Goal: Task Accomplishment & Management: Complete application form

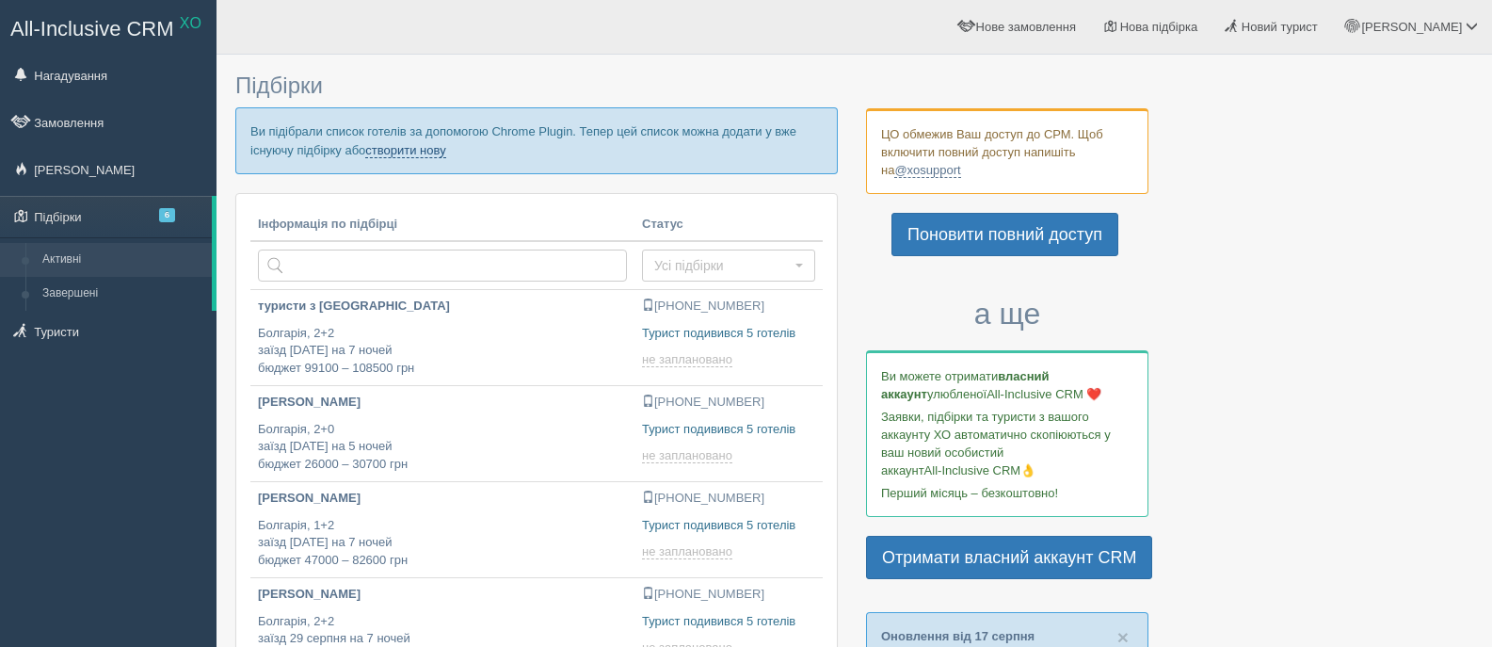
click at [427, 148] on link "створити нову" at bounding box center [405, 150] width 80 height 15
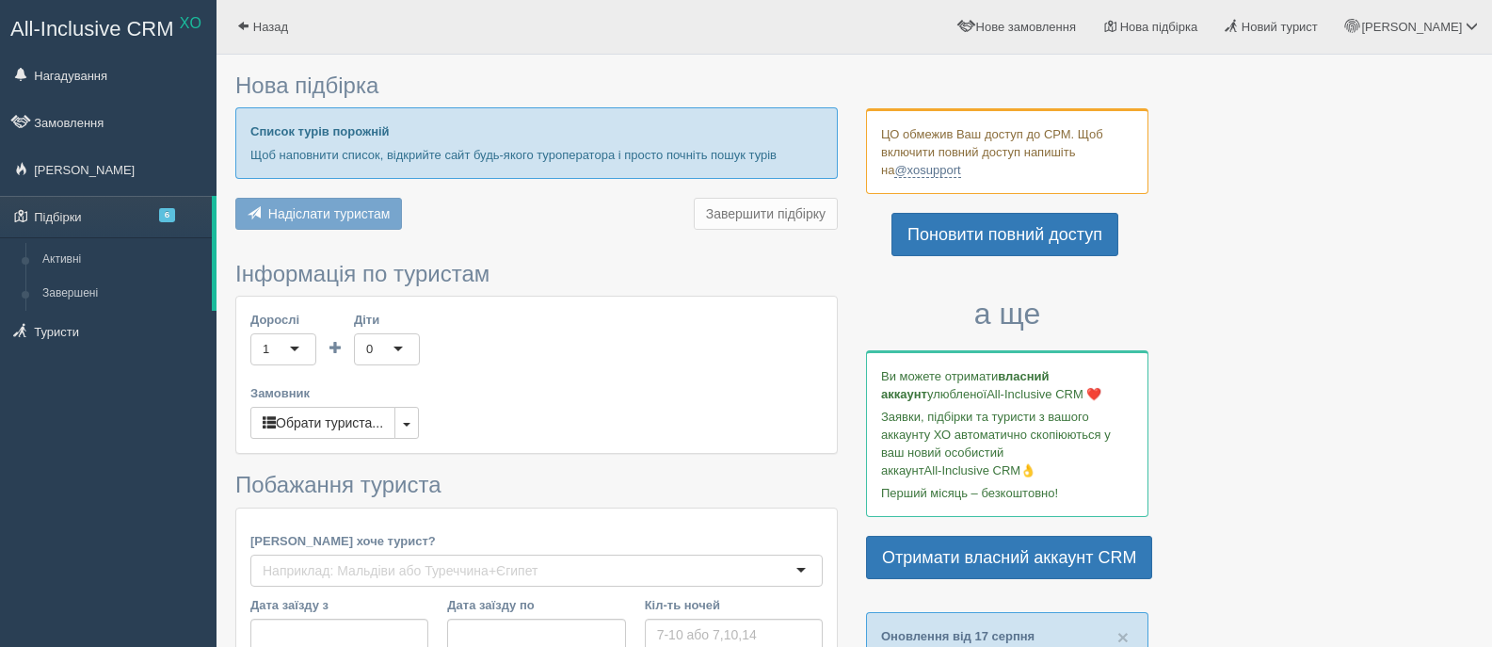
type input "7"
type input "51400"
type input "67000"
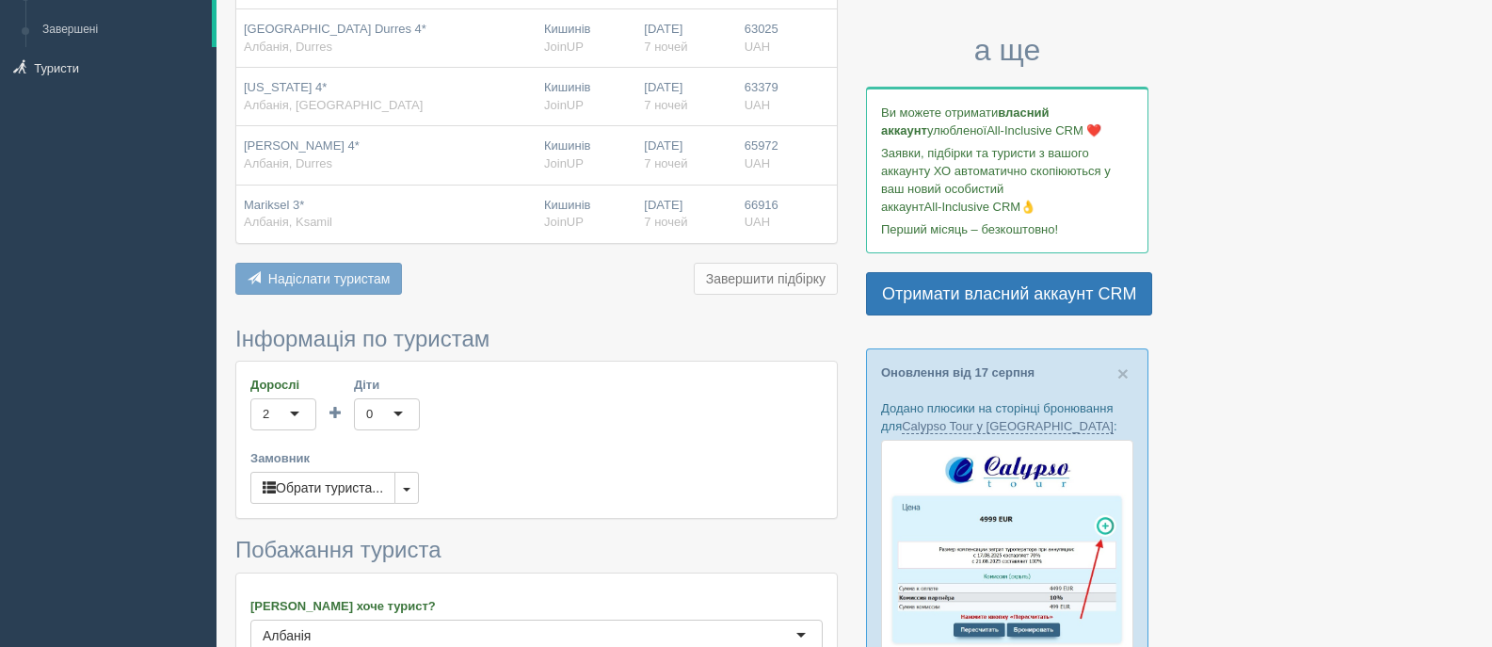
scroll to position [282, 0]
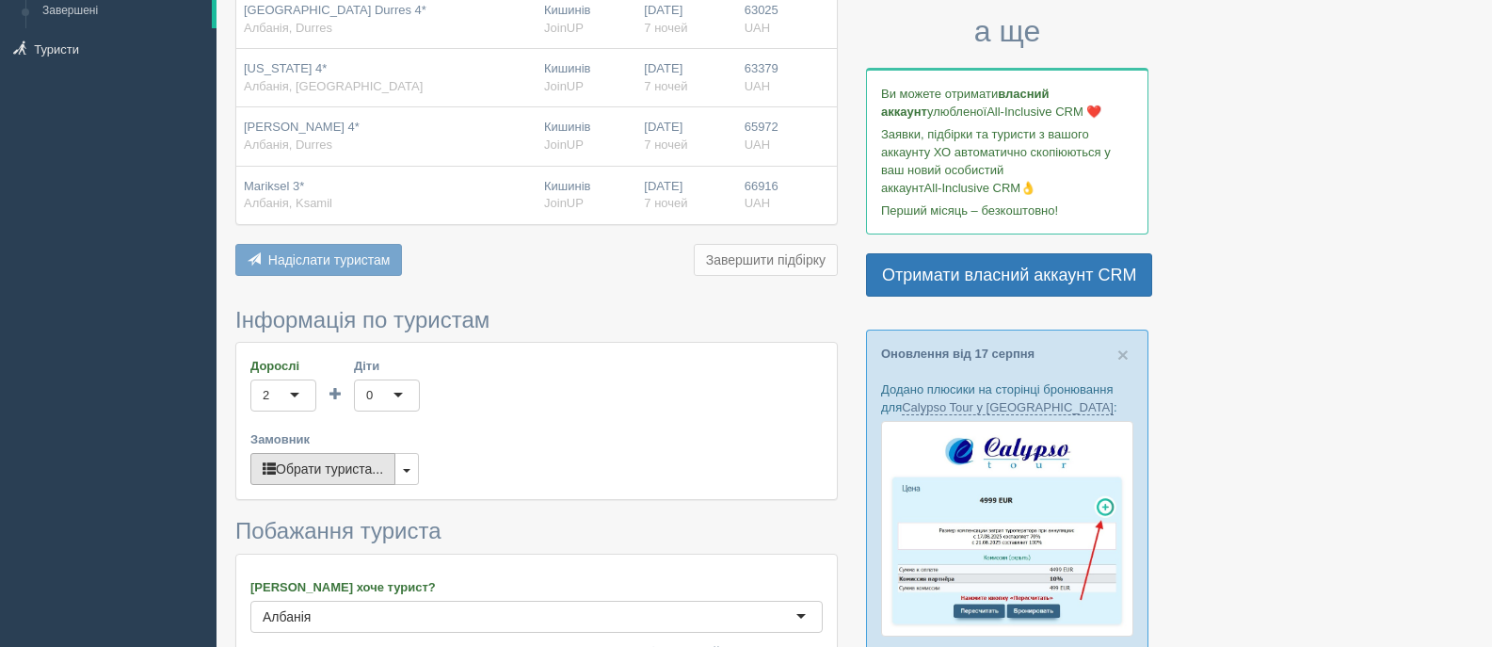
click at [351, 476] on button "Обрати туриста..." at bounding box center [322, 469] width 145 height 32
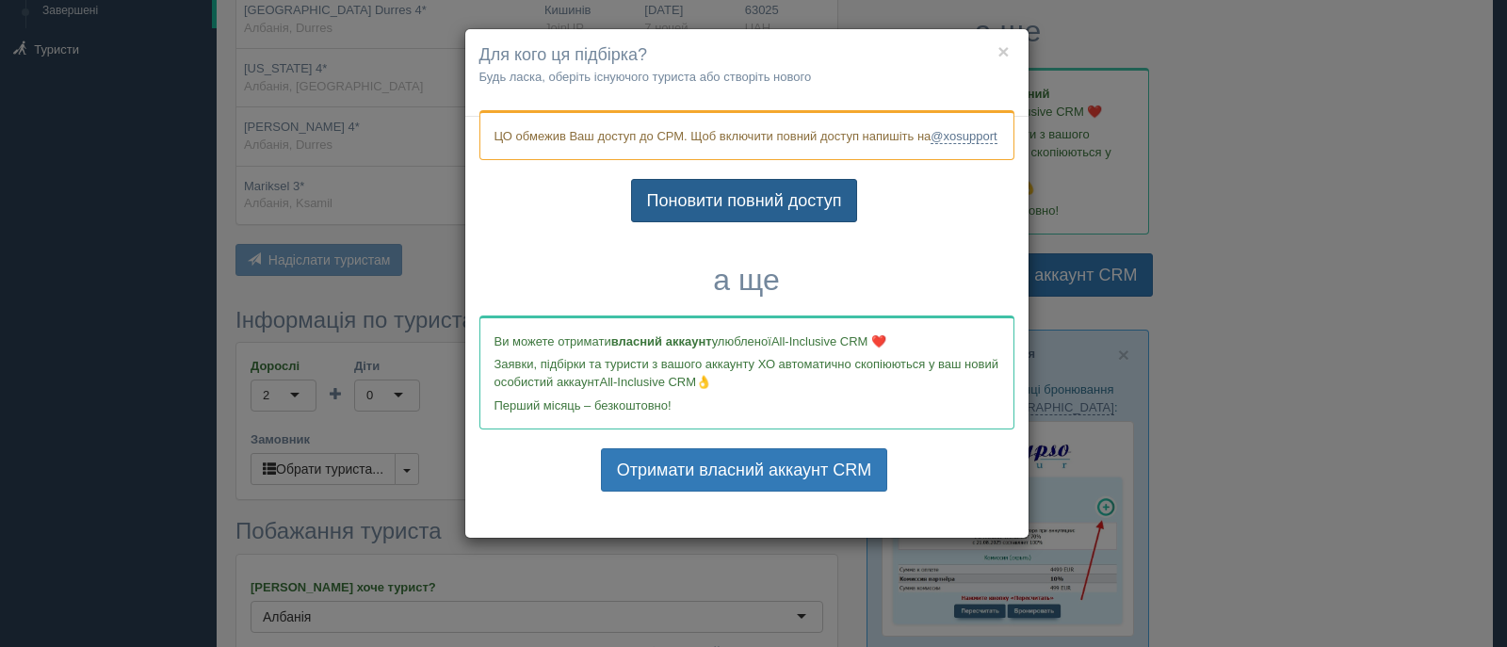
click at [767, 222] on link "Поновити повний доступ" at bounding box center [744, 200] width 227 height 43
click at [1007, 51] on button "×" at bounding box center [1002, 51] width 11 height 20
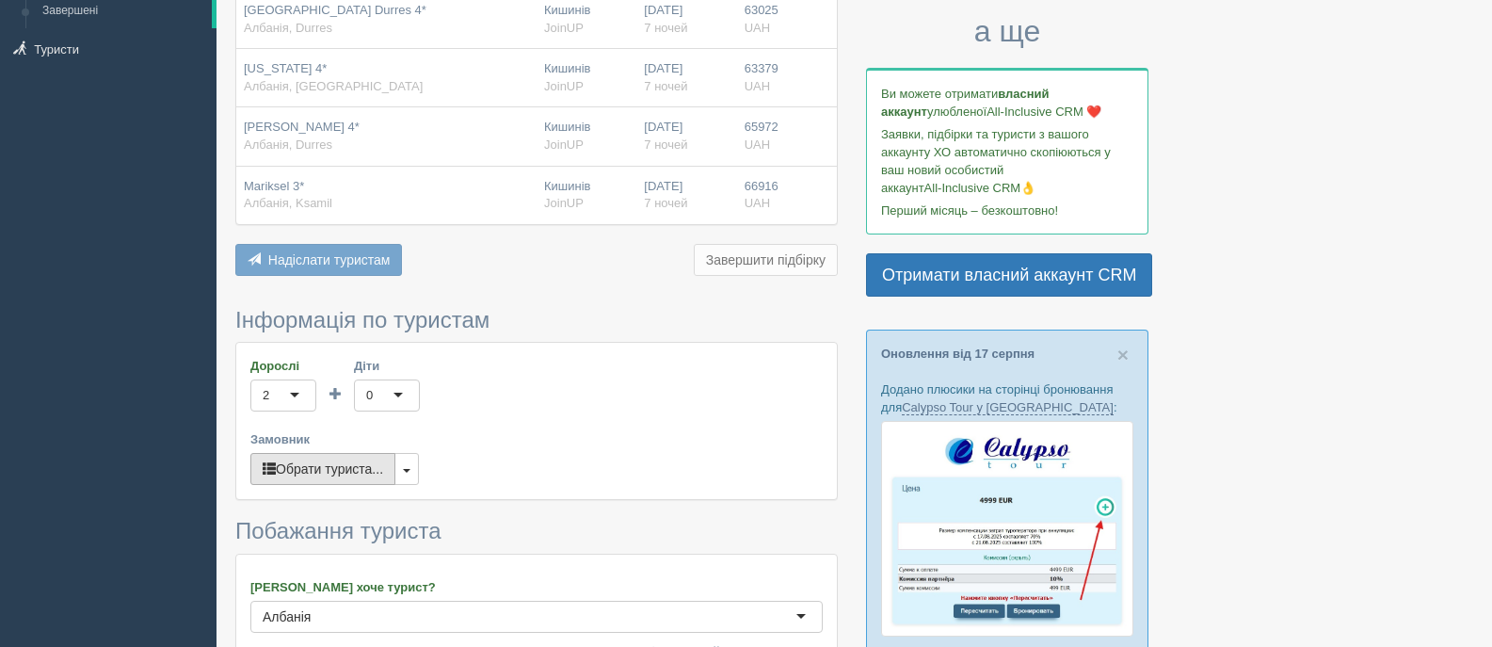
click at [311, 476] on button "Обрати туриста..." at bounding box center [322, 469] width 145 height 32
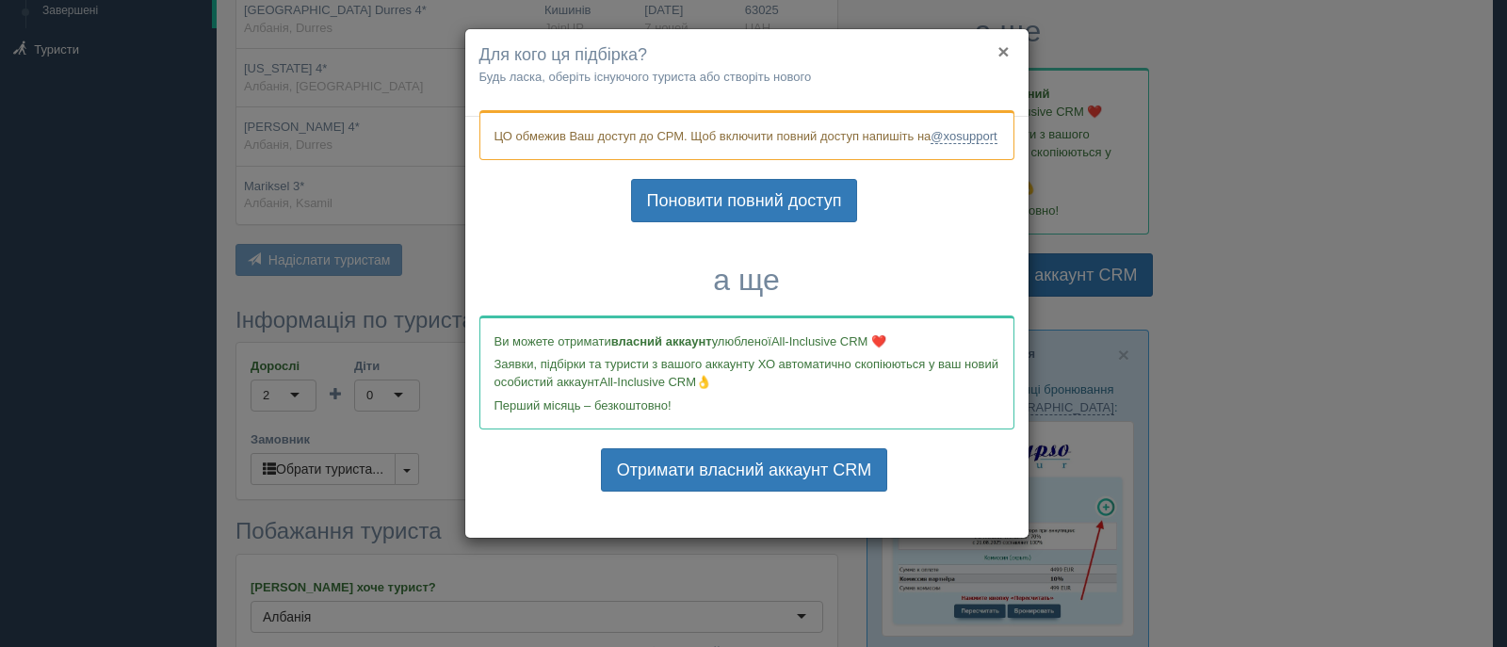
click at [1004, 45] on button "×" at bounding box center [1002, 51] width 11 height 20
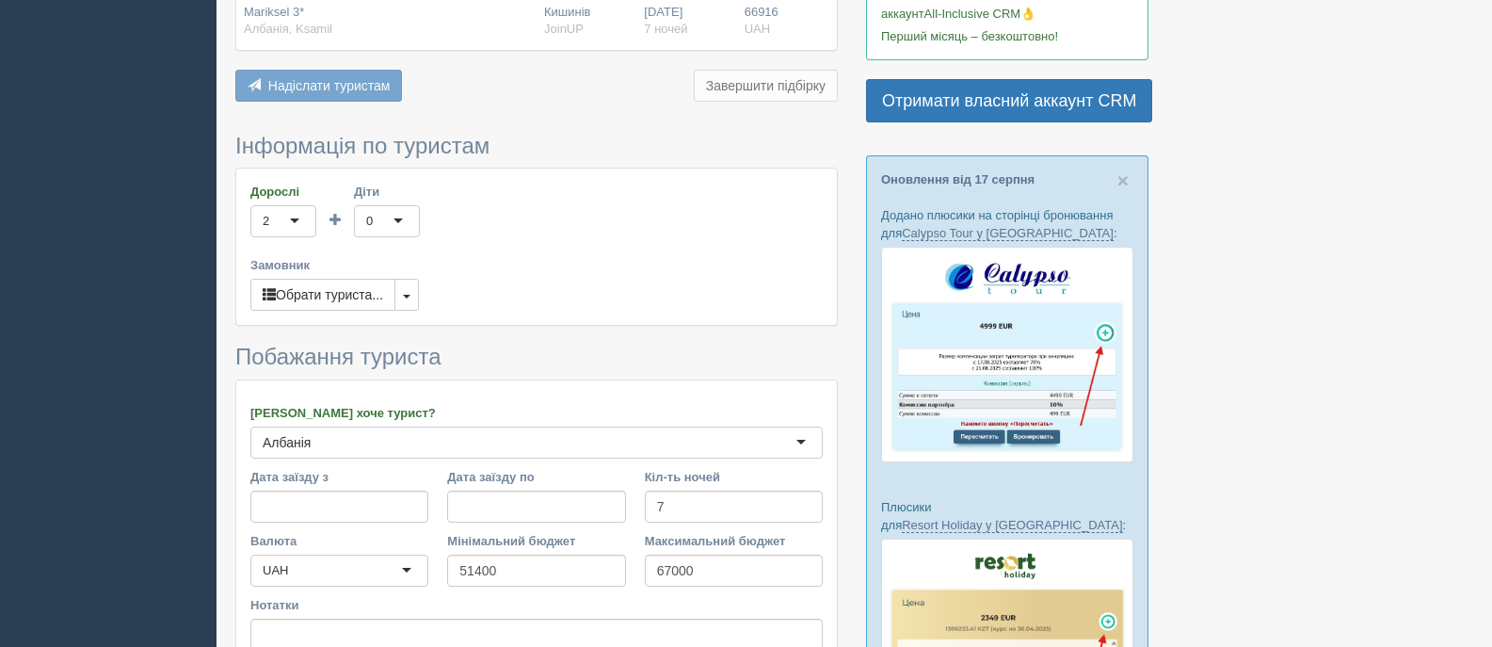
scroll to position [471, 0]
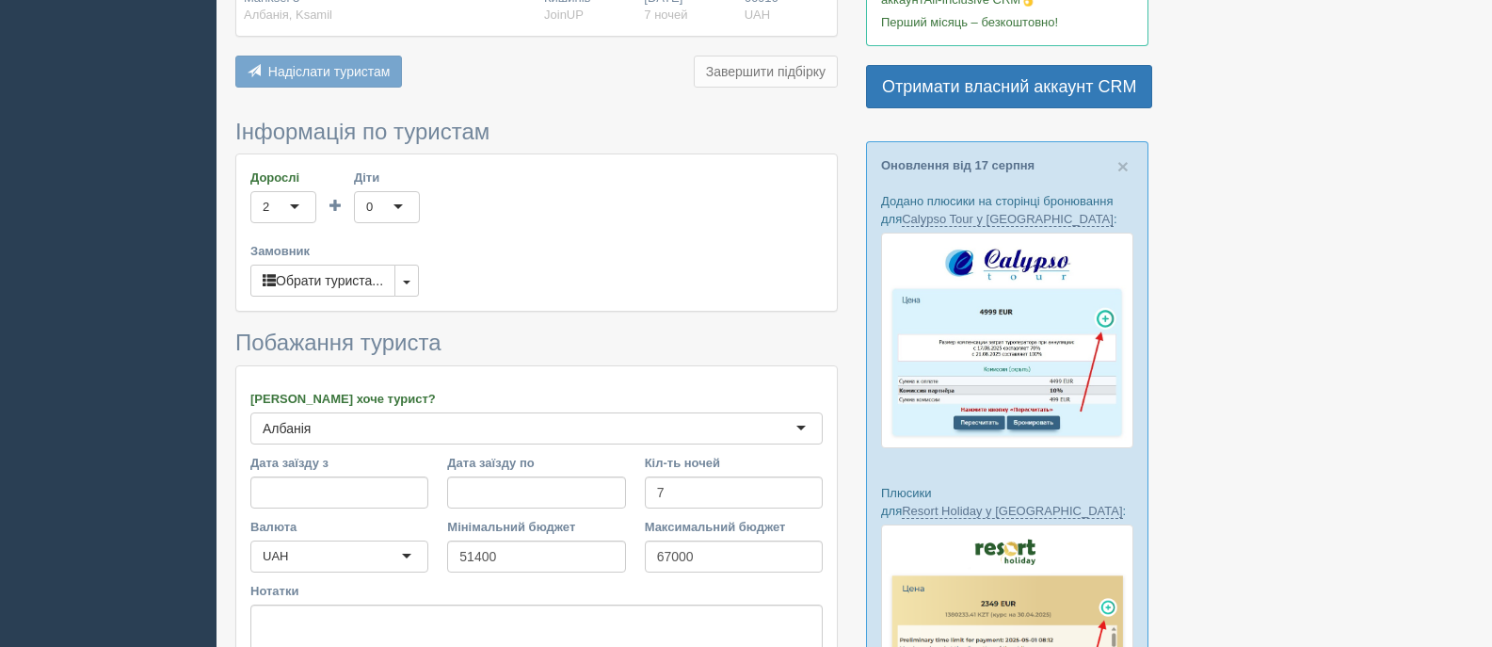
click at [555, 116] on div "Нова підбірка Готель Виліт Заселення Ціна Kastrati Hotel 3*+ Албанія, Durres Ки…" at bounding box center [536, 166] width 603 height 1147
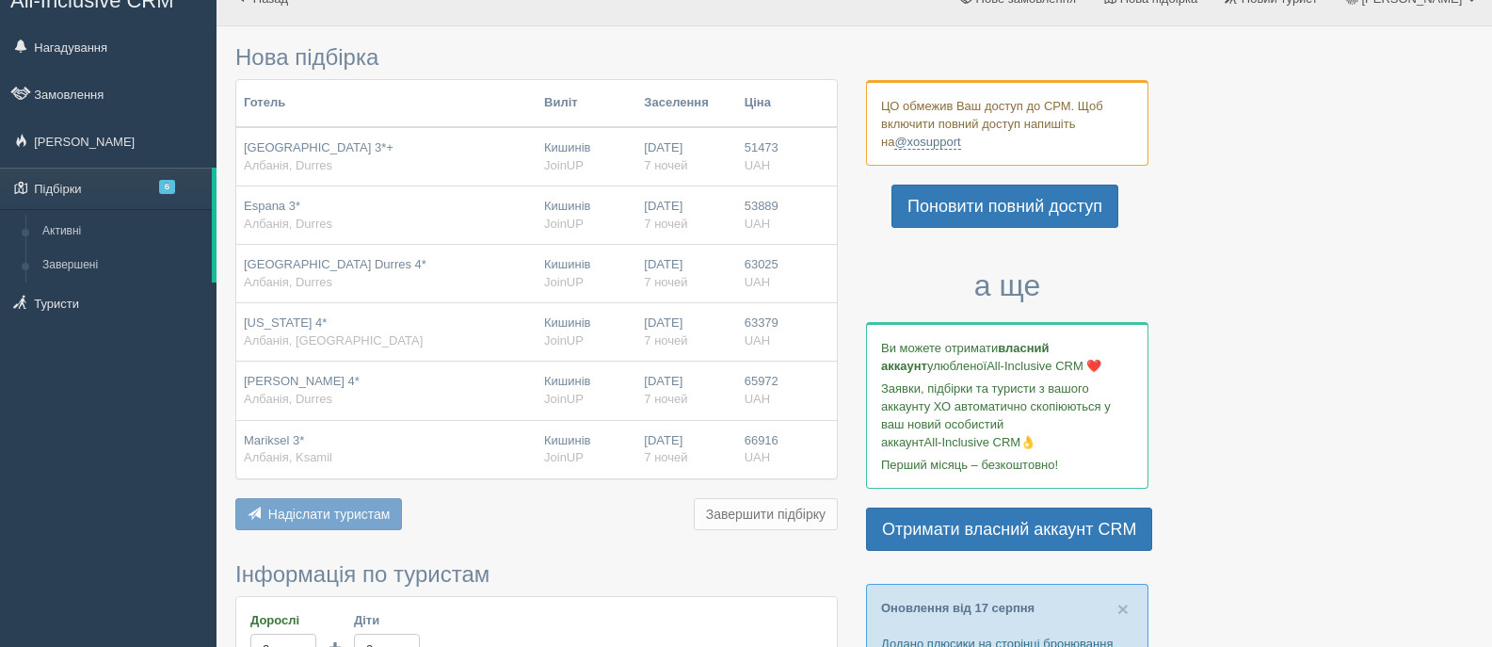
scroll to position [0, 0]
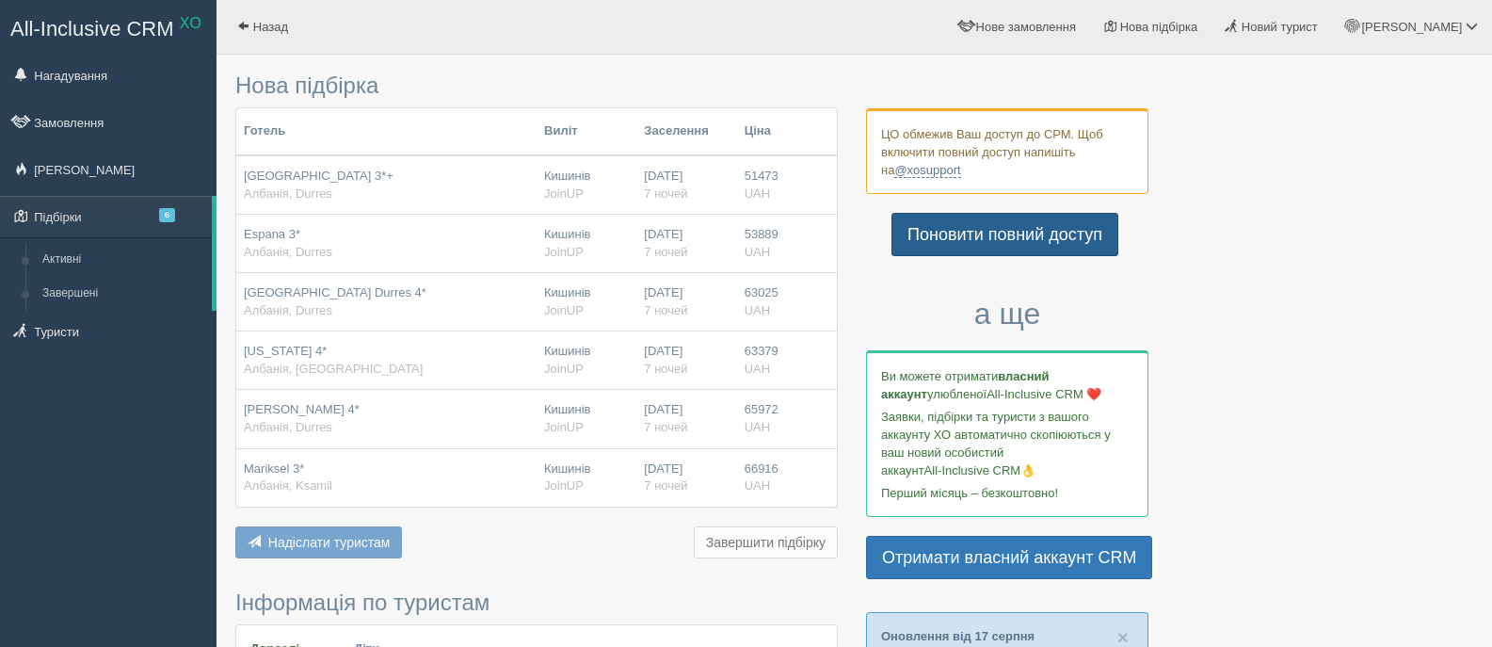
click at [1025, 243] on link "Поновити повний доступ" at bounding box center [1005, 234] width 227 height 43
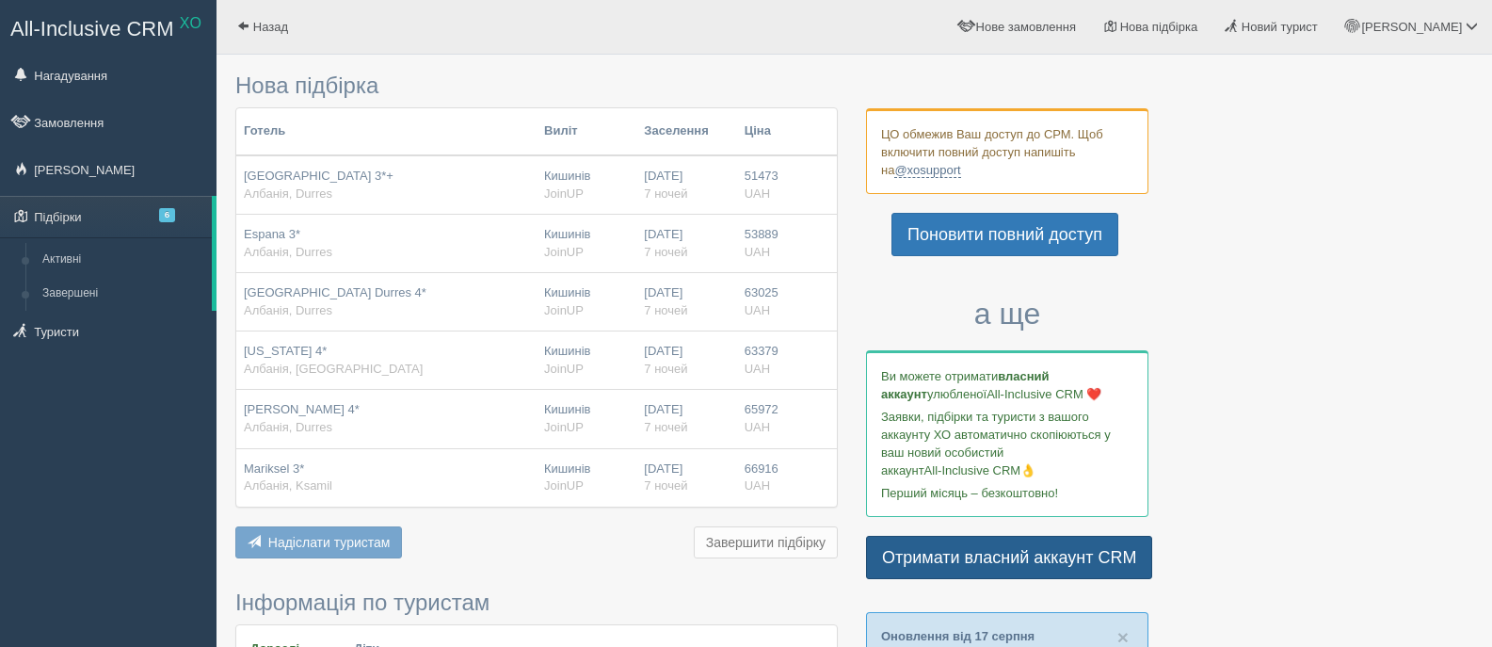
click at [1039, 559] on link "Отримати власний аккаунт CRM" at bounding box center [1009, 557] width 286 height 43
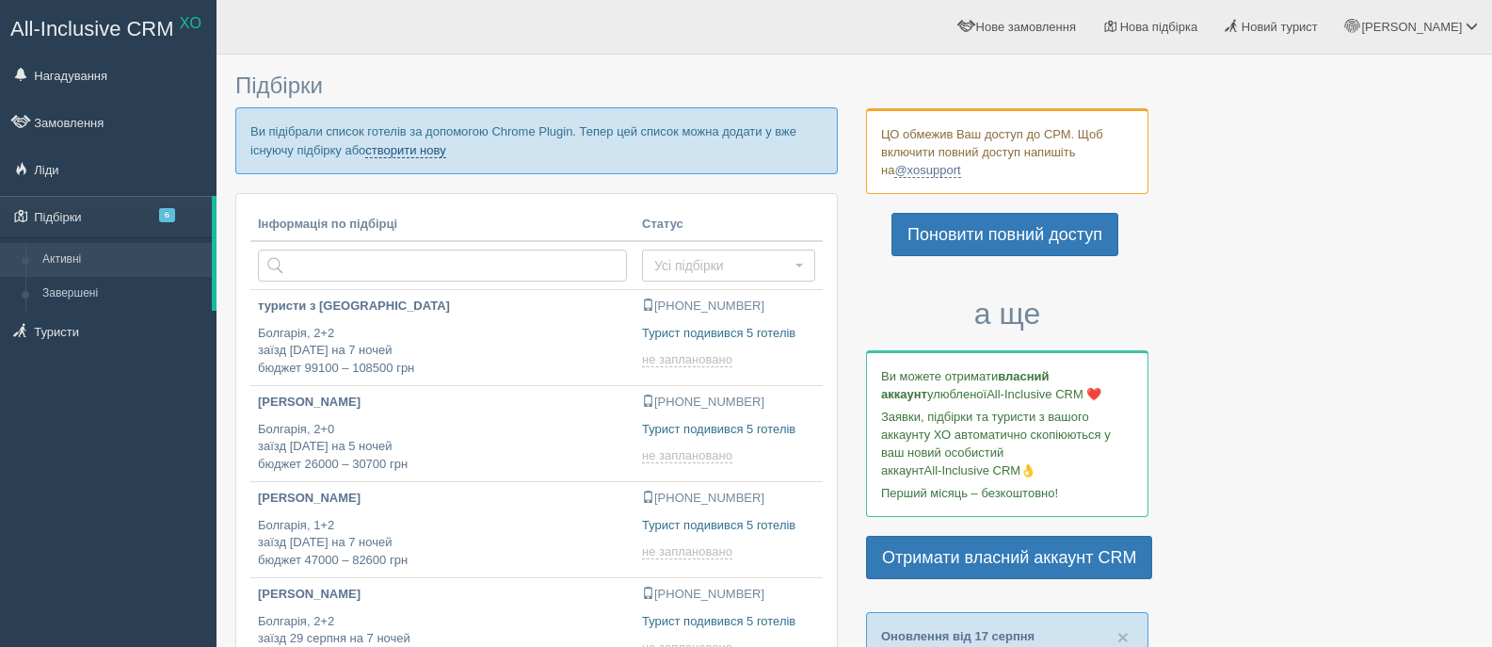
click at [431, 153] on link "створити нову" at bounding box center [405, 150] width 80 height 15
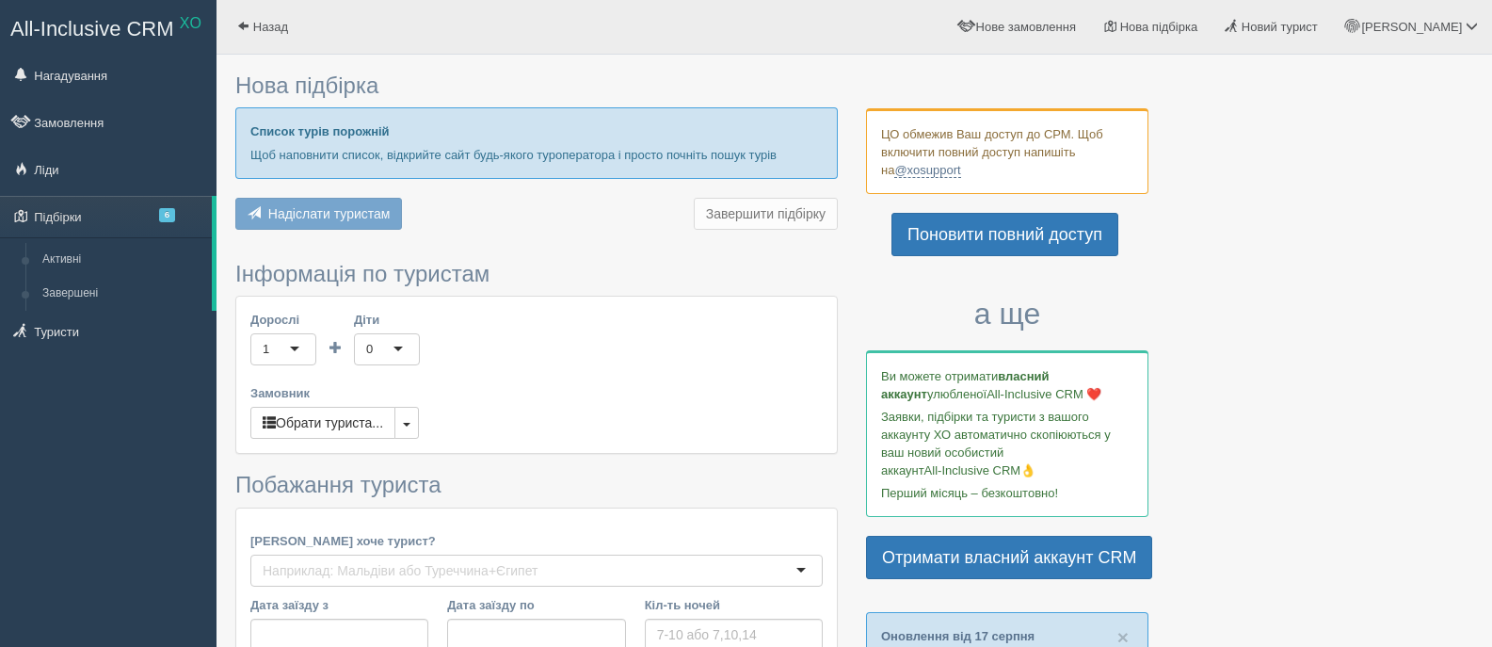
type input "7"
type input "51400"
type input "67000"
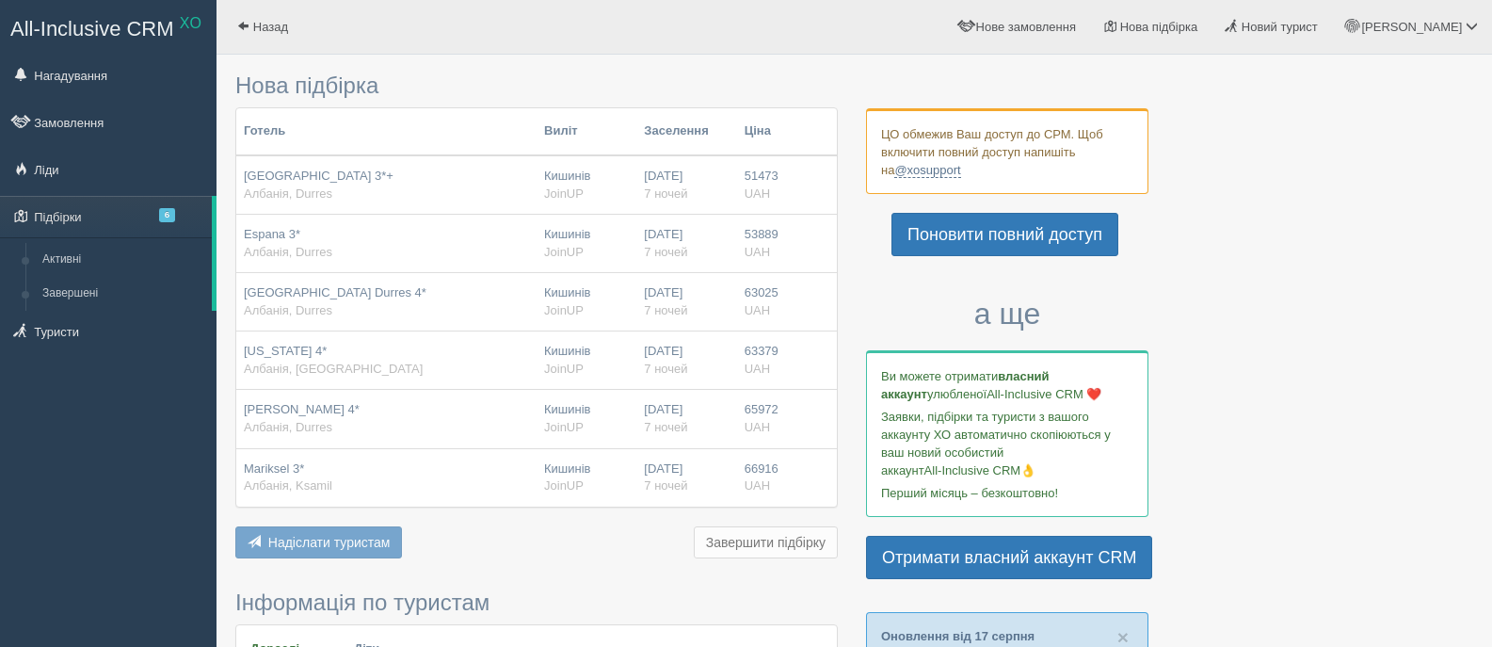
scroll to position [188, 0]
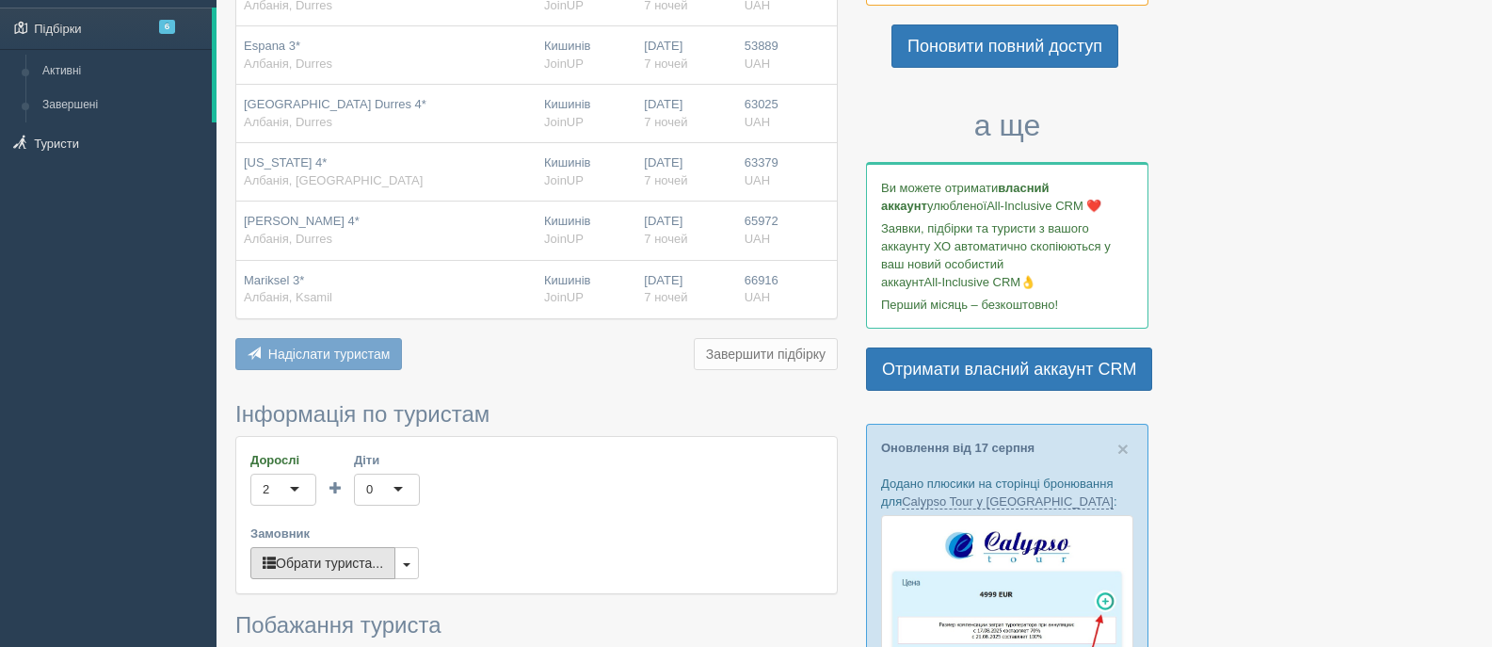
click at [308, 560] on button "Обрати туриста..." at bounding box center [322, 563] width 145 height 32
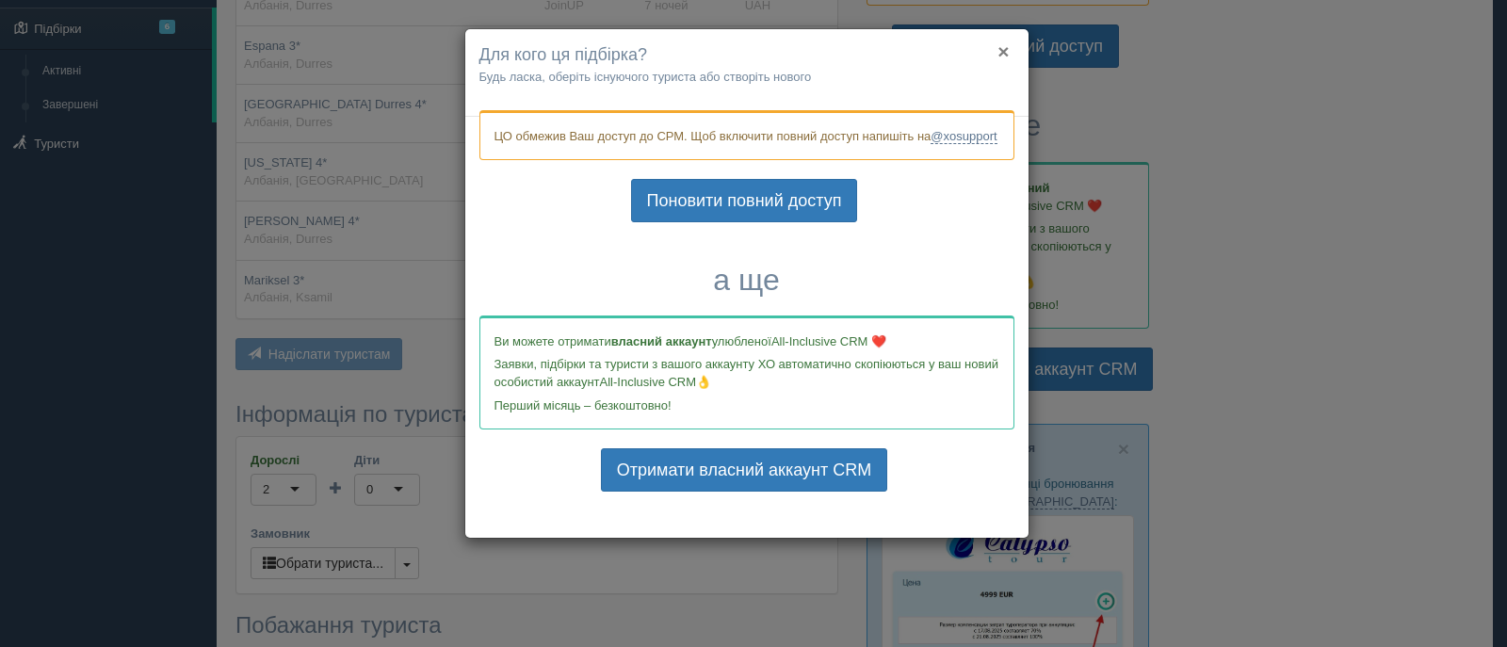
click at [998, 51] on button "×" at bounding box center [1002, 51] width 11 height 20
